Goal: Information Seeking & Learning: Learn about a topic

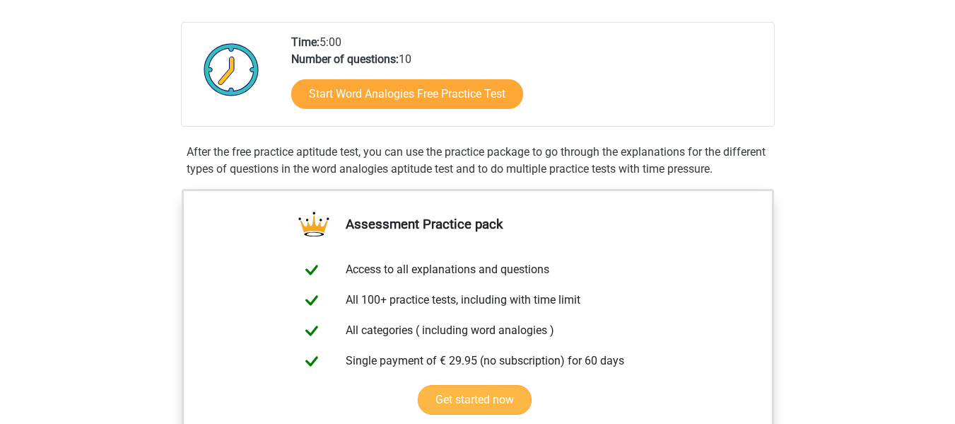
scroll to position [283, 0]
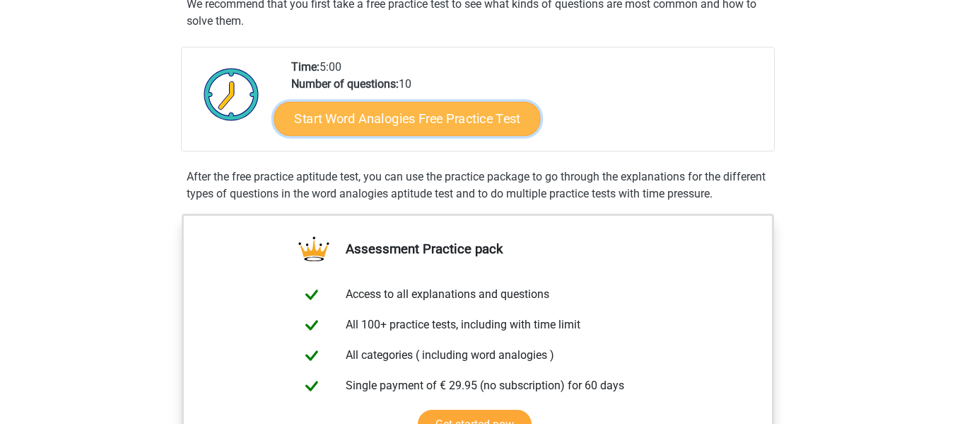
click at [404, 113] on link "Start Word Analogies Free Practice Test" at bounding box center [407, 118] width 267 height 34
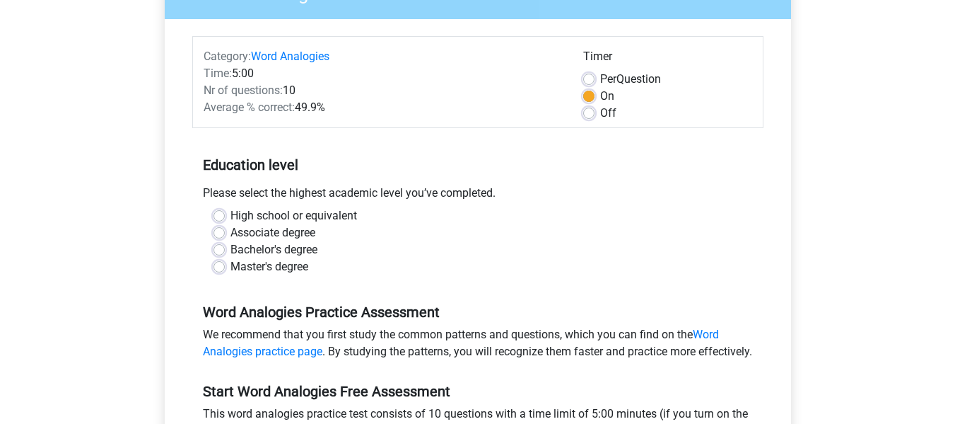
scroll to position [283, 0]
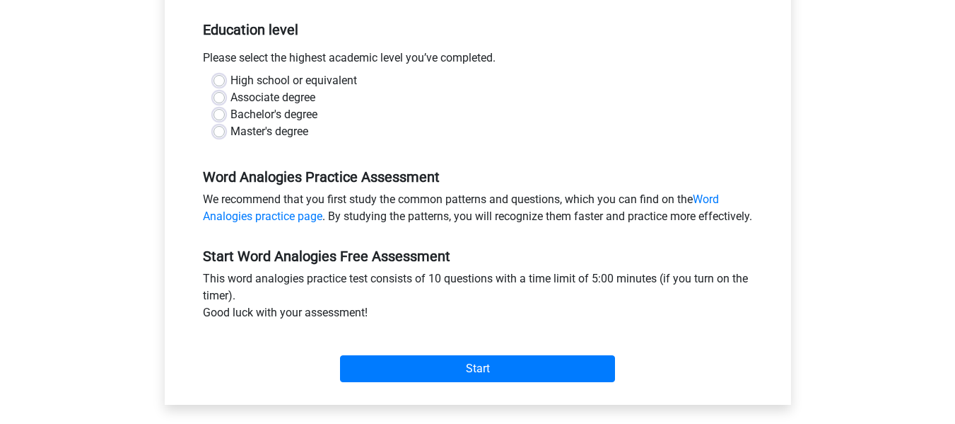
click at [231, 93] on label "Associate degree" at bounding box center [273, 97] width 85 height 17
click at [224, 93] on input "Associate degree" at bounding box center [219, 96] width 11 height 14
radio input "true"
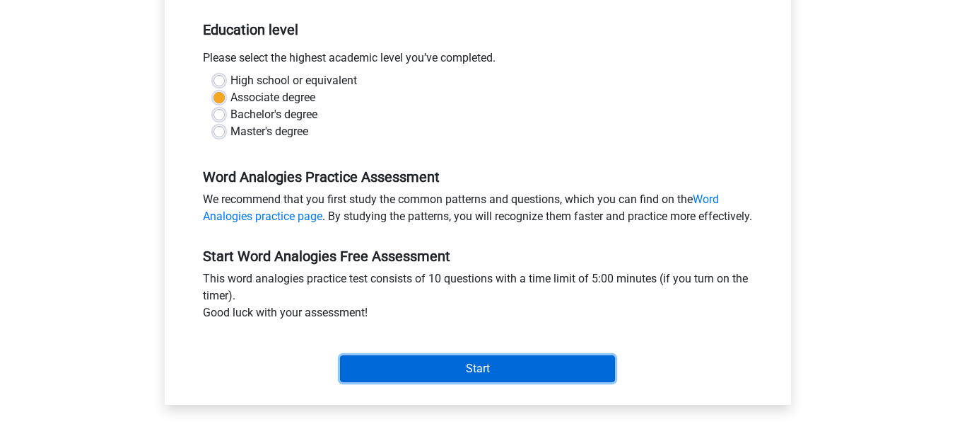
click at [443, 375] on input "Start" at bounding box center [477, 368] width 275 height 27
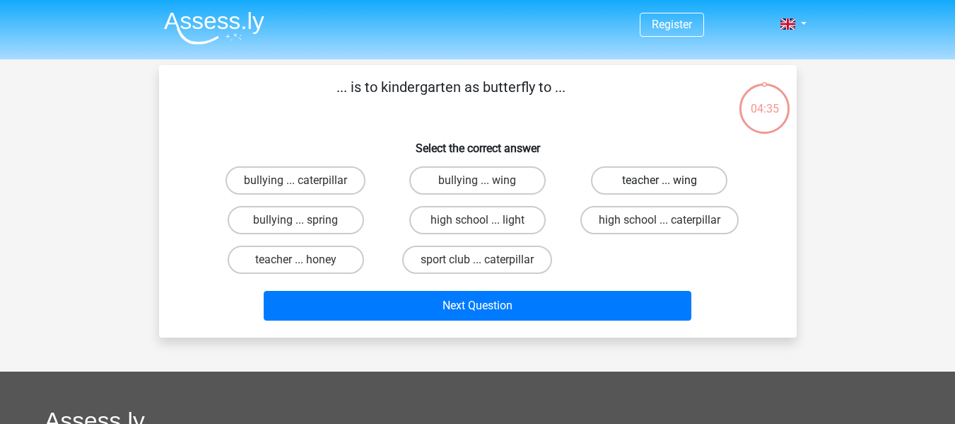
click at [641, 175] on label "teacher ... wing" at bounding box center [659, 180] width 136 height 28
click at [660, 180] on input "teacher ... wing" at bounding box center [664, 184] width 9 height 9
radio input "true"
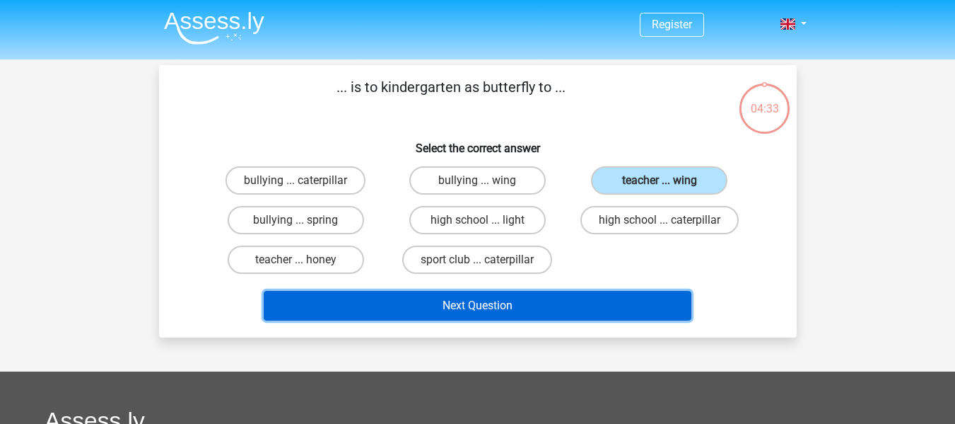
click at [545, 308] on button "Next Question" at bounding box center [478, 306] width 428 height 30
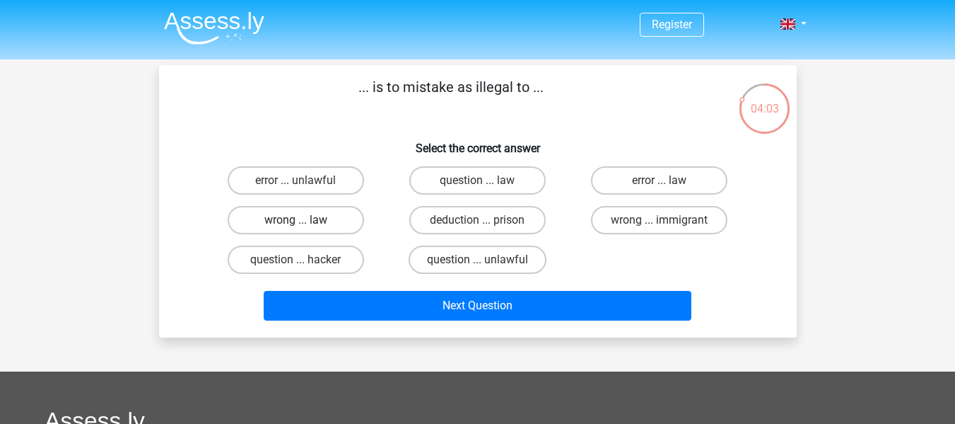
click at [336, 222] on label "wrong ... law" at bounding box center [296, 220] width 136 height 28
click at [305, 222] on input "wrong ... law" at bounding box center [300, 224] width 9 height 9
radio input "true"
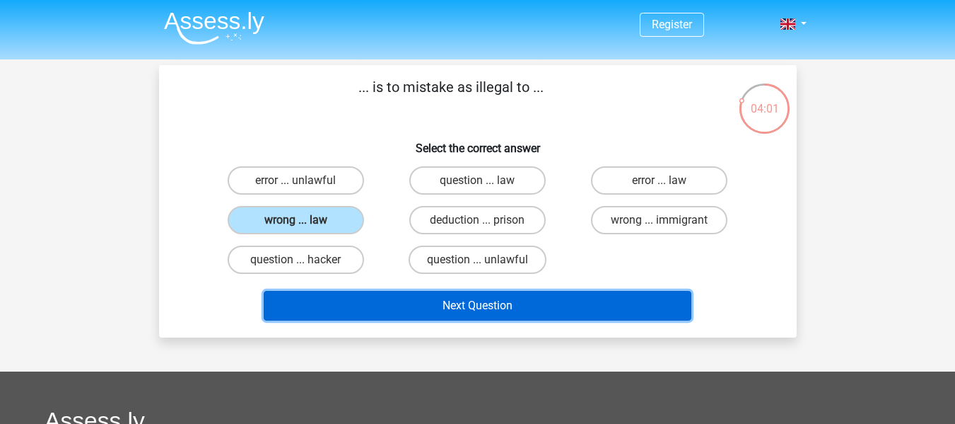
click at [455, 307] on button "Next Question" at bounding box center [478, 306] width 428 height 30
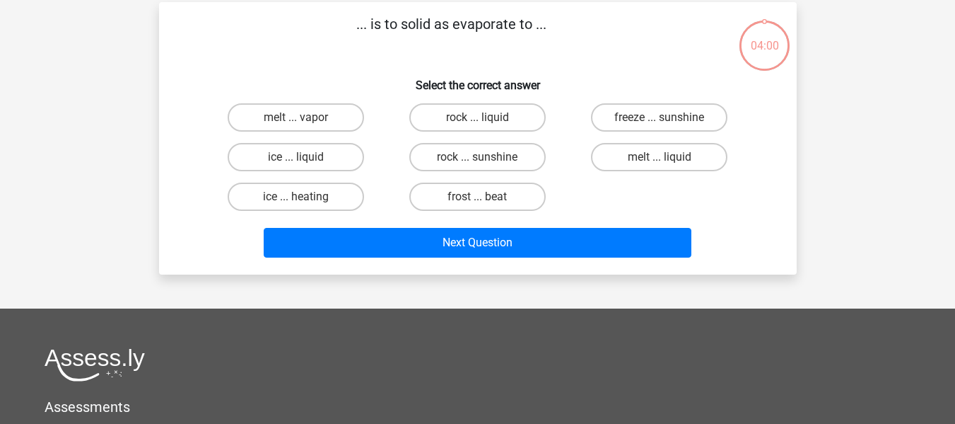
scroll to position [65, 0]
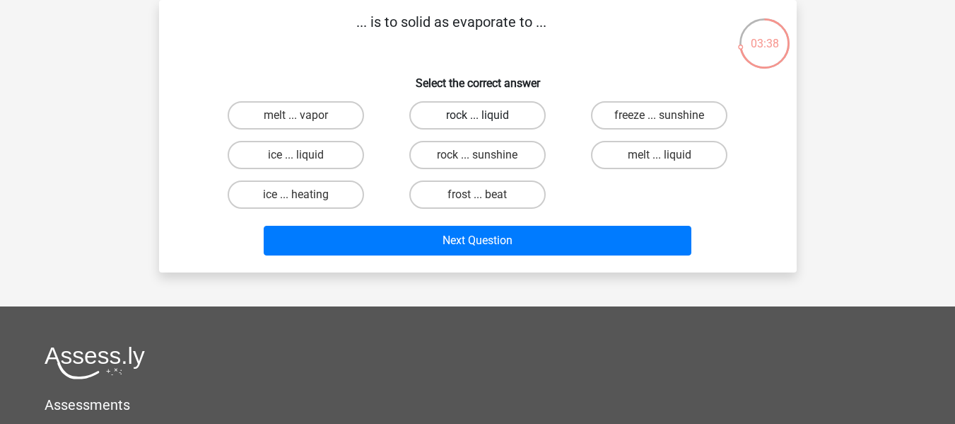
click at [505, 117] on label "rock ... liquid" at bounding box center [477, 115] width 136 height 28
click at [486, 117] on input "rock ... liquid" at bounding box center [481, 119] width 9 height 9
radio input "true"
click at [291, 146] on label "ice ... liquid" at bounding box center [296, 155] width 136 height 28
click at [296, 155] on input "ice ... liquid" at bounding box center [300, 159] width 9 height 9
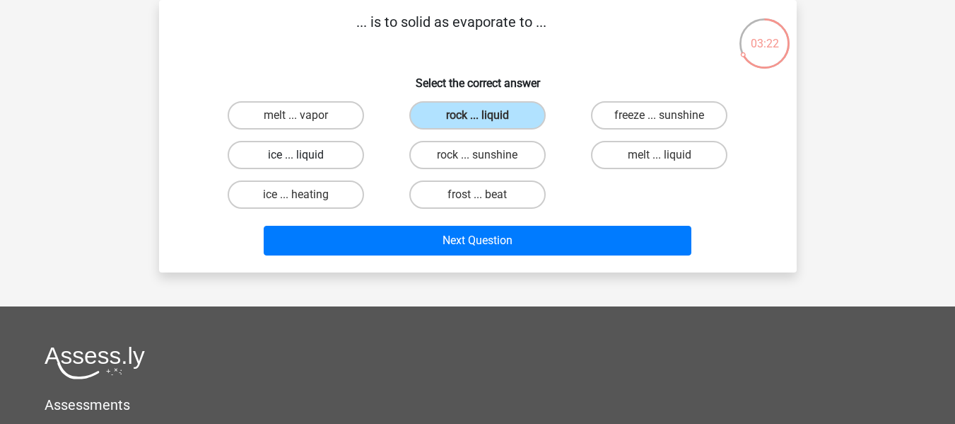
radio input "true"
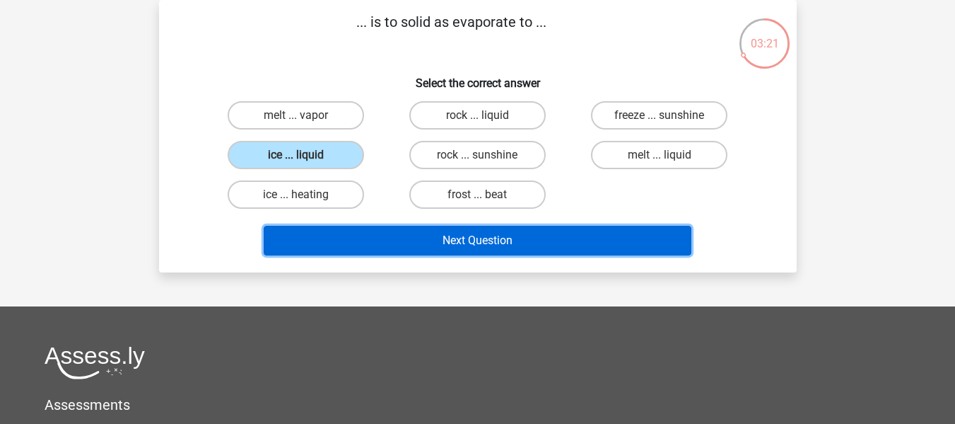
click at [461, 238] on button "Next Question" at bounding box center [478, 241] width 428 height 30
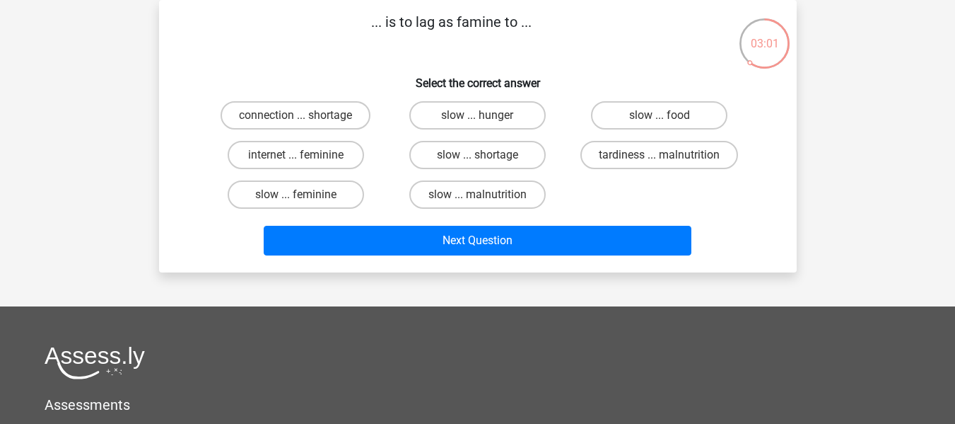
click at [305, 158] on input "internet ... feminine" at bounding box center [300, 159] width 9 height 9
radio input "true"
click at [301, 113] on label "connection ... shortage" at bounding box center [296, 115] width 150 height 28
click at [301, 115] on input "connection ... shortage" at bounding box center [300, 119] width 9 height 9
radio input "true"
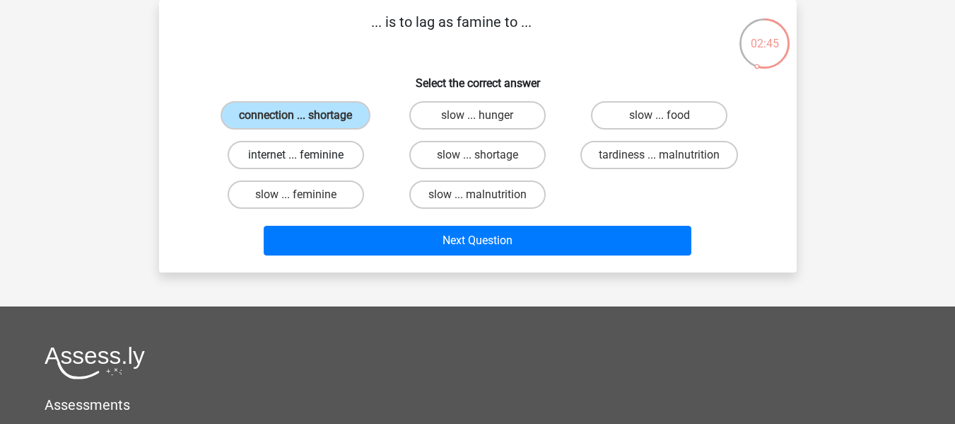
click at [334, 158] on label "internet ... feminine" at bounding box center [296, 155] width 136 height 28
click at [305, 158] on input "internet ... feminine" at bounding box center [300, 159] width 9 height 9
radio input "true"
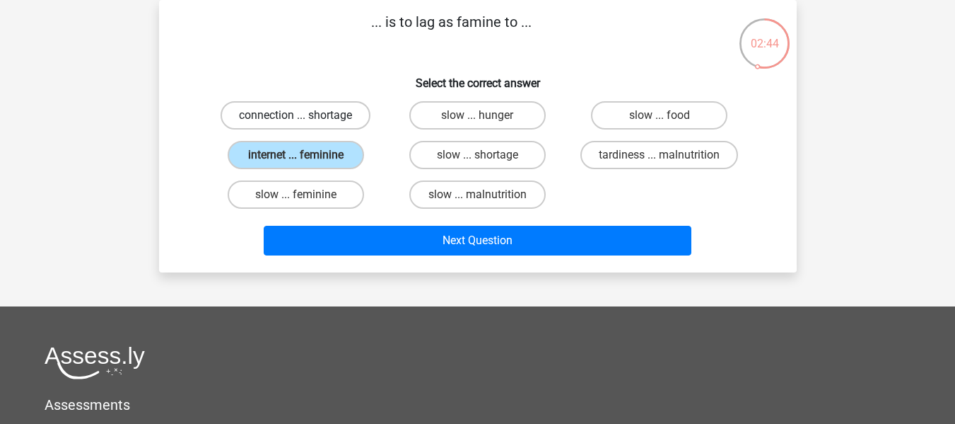
click at [303, 113] on label "connection ... shortage" at bounding box center [296, 115] width 150 height 28
click at [303, 115] on input "connection ... shortage" at bounding box center [300, 119] width 9 height 9
radio input "true"
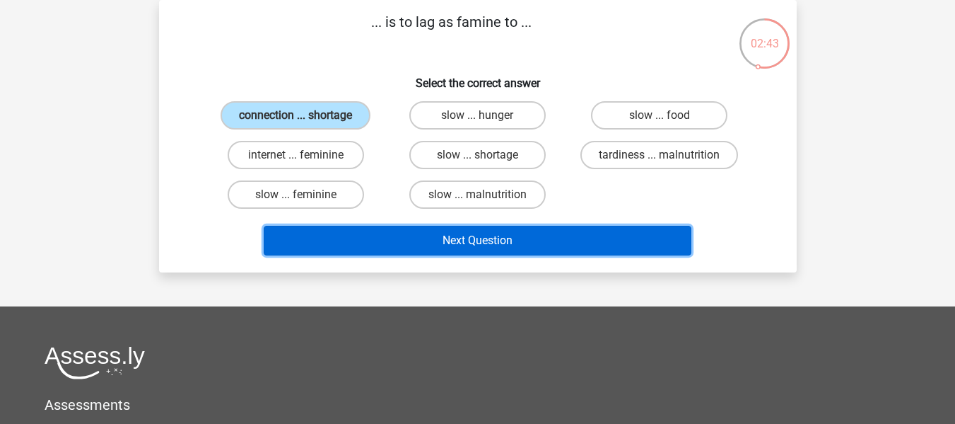
click at [422, 245] on button "Next Question" at bounding box center [478, 241] width 428 height 30
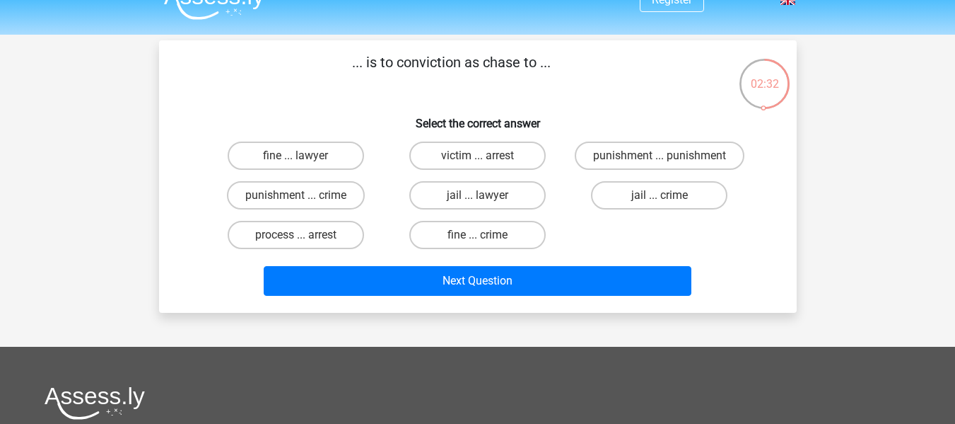
scroll to position [0, 0]
